Goal: Information Seeking & Learning: Learn about a topic

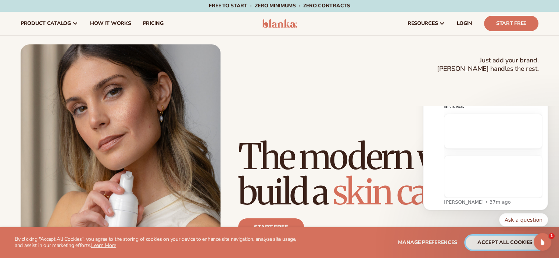
click at [496, 242] on button "accept all cookies" at bounding box center [504, 243] width 79 height 14
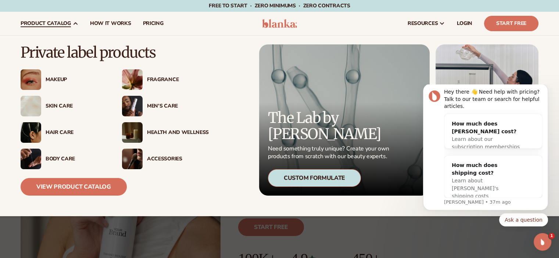
click at [60, 21] on span "product catalog" at bounding box center [46, 24] width 50 height 6
click at [163, 157] on div "Accessories" at bounding box center [178, 159] width 62 height 6
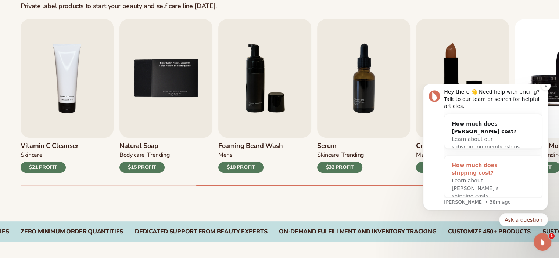
click at [512, 166] on div "How much does shipping cost?" at bounding box center [486, 169] width 68 height 15
